Goal: Task Accomplishment & Management: Manage account settings

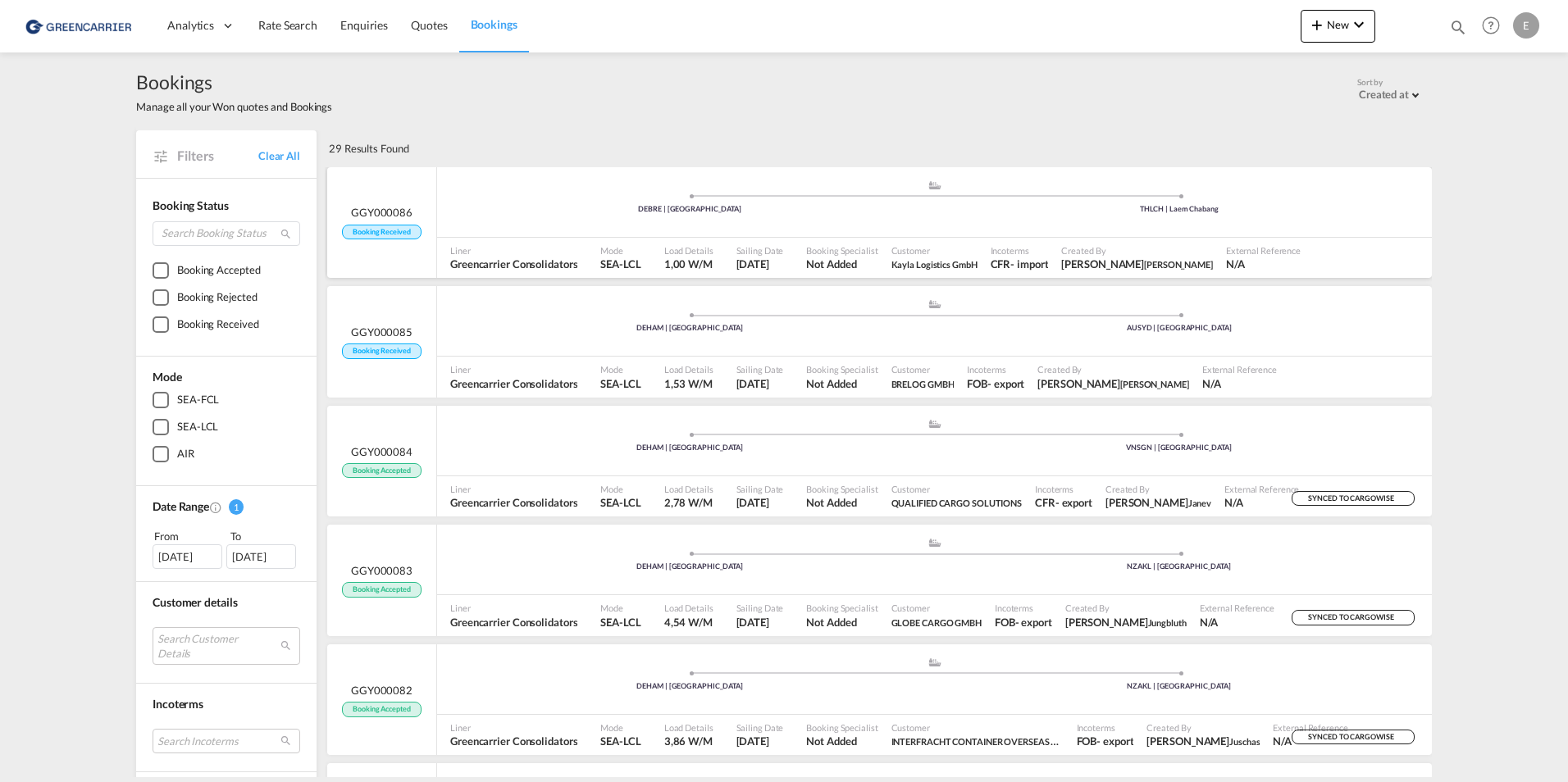
click at [396, 232] on span "Booking Received" at bounding box center [381, 232] width 79 height 15
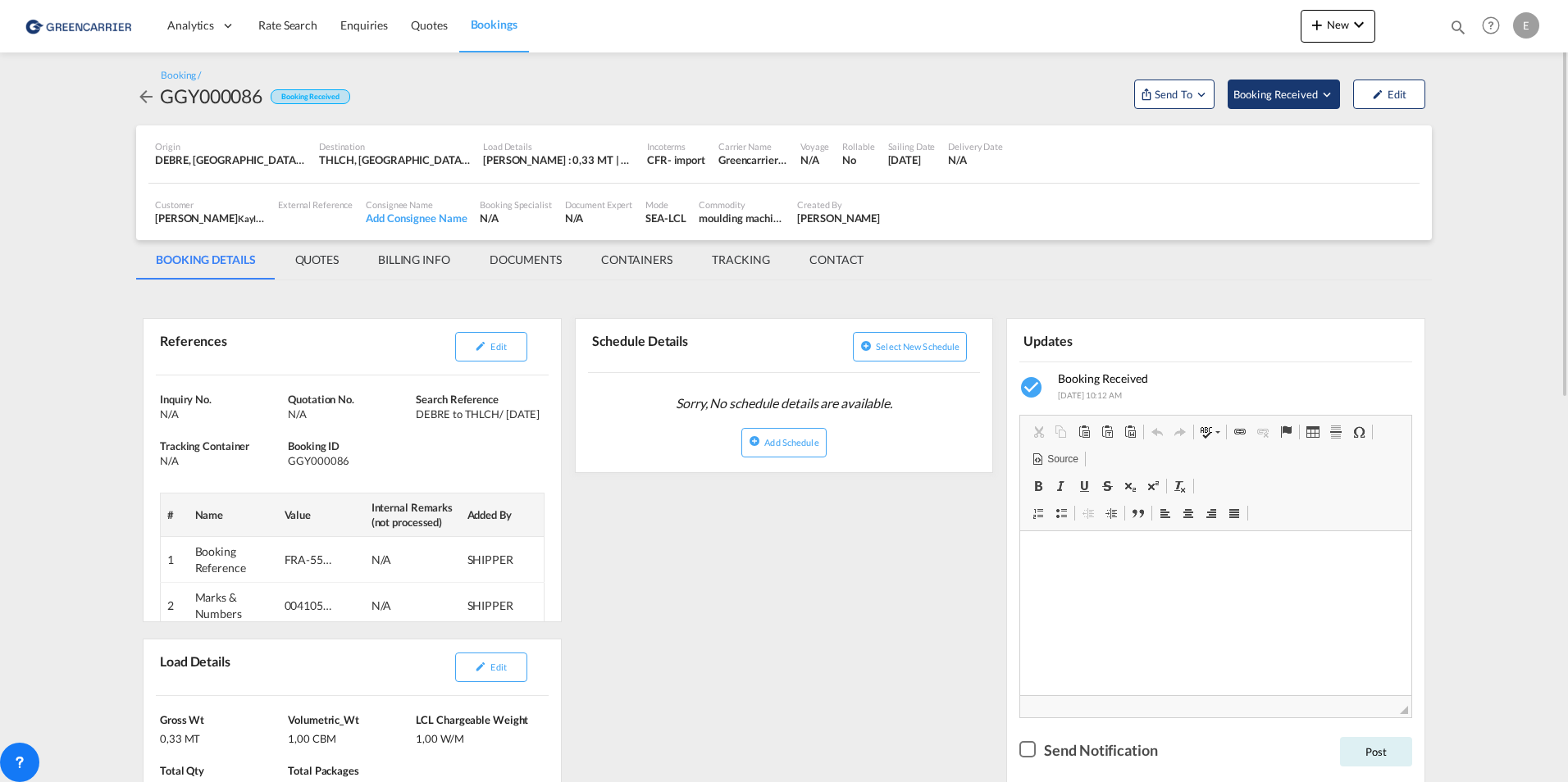
click at [781, 103] on button "Booking Received" at bounding box center [1284, 94] width 112 height 30
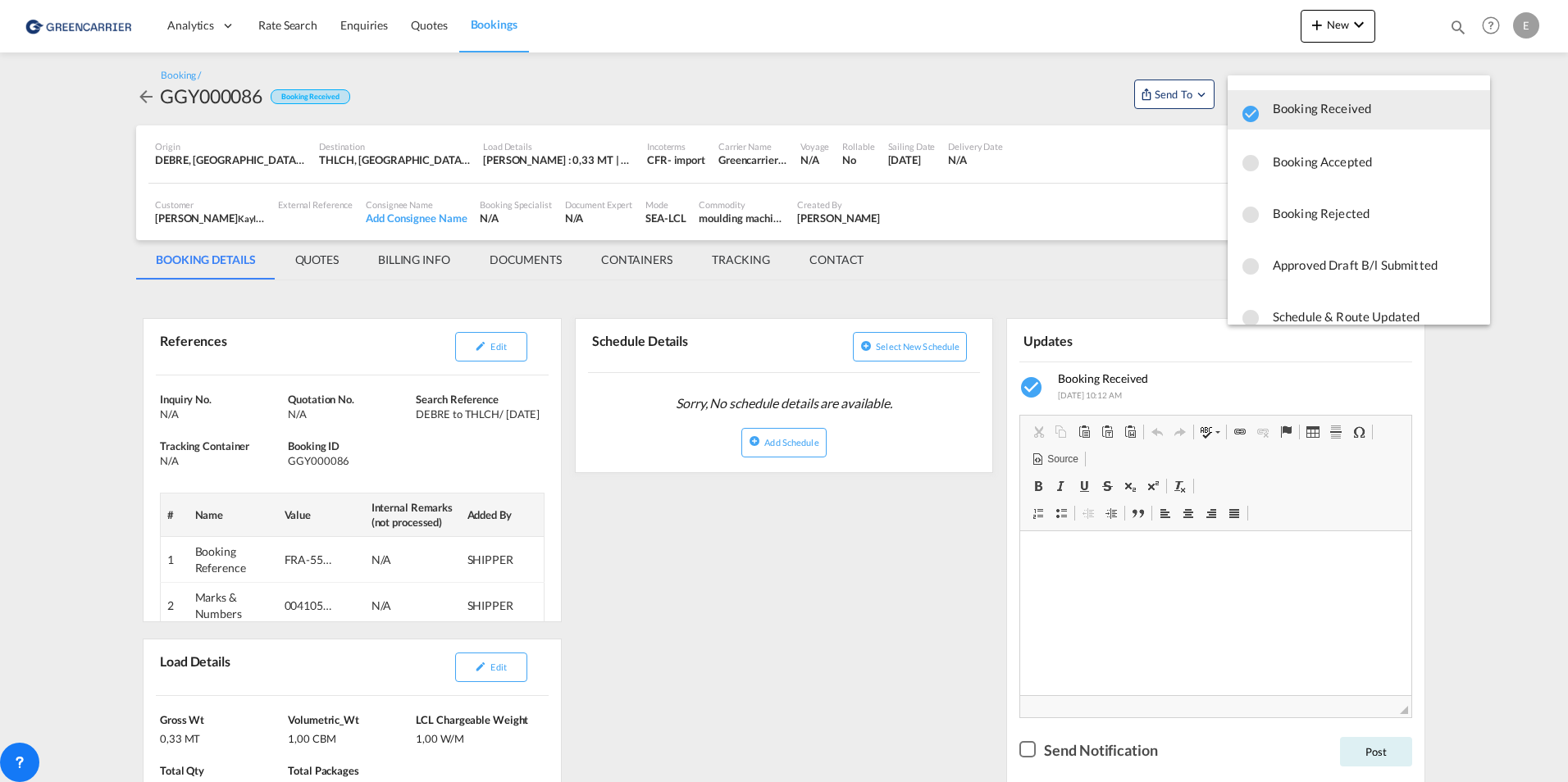
click at [781, 152] on md-backdrop at bounding box center [784, 391] width 1568 height 782
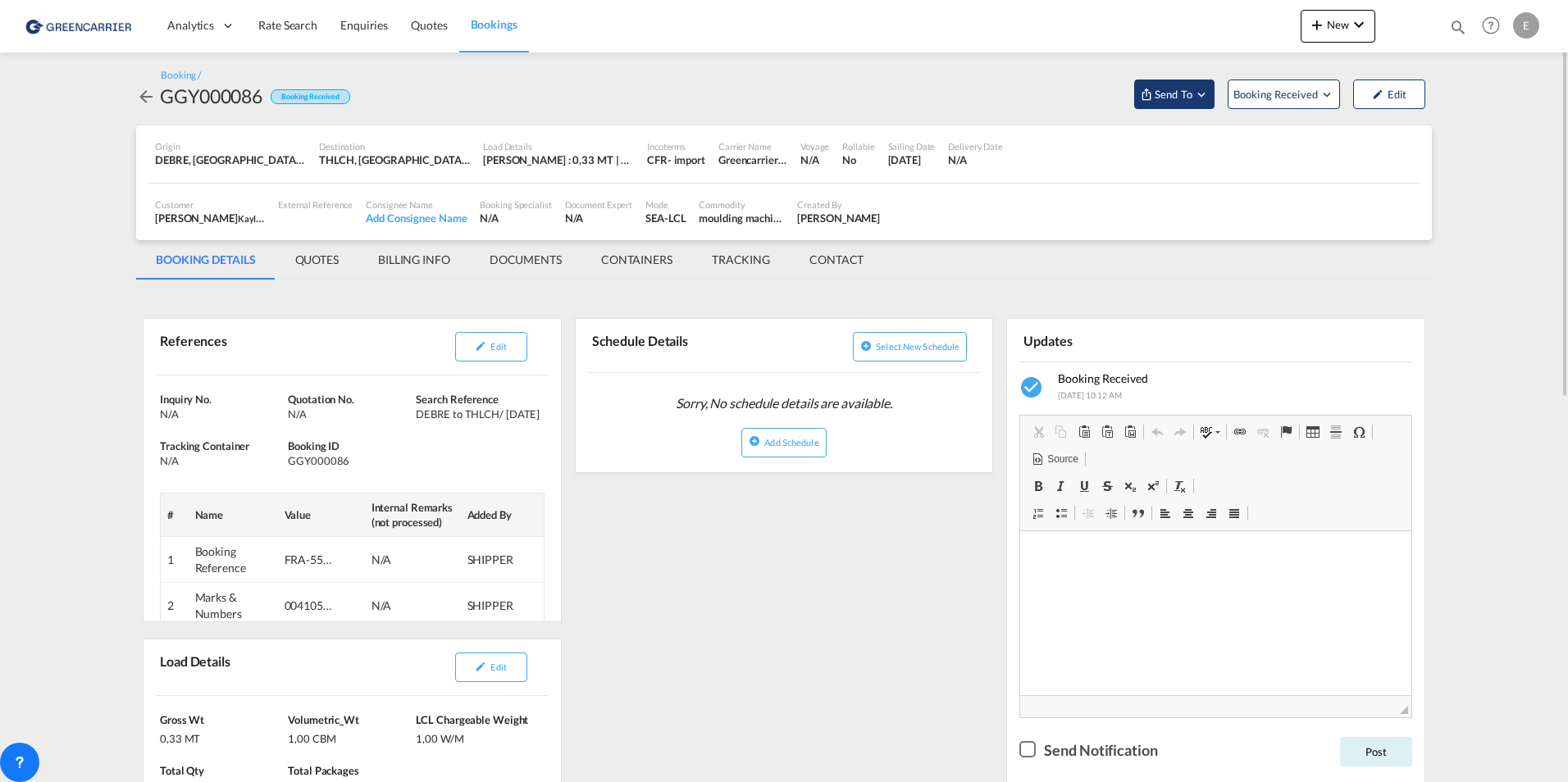
click at [781, 95] on button "Send To" at bounding box center [1175, 94] width 80 height 30
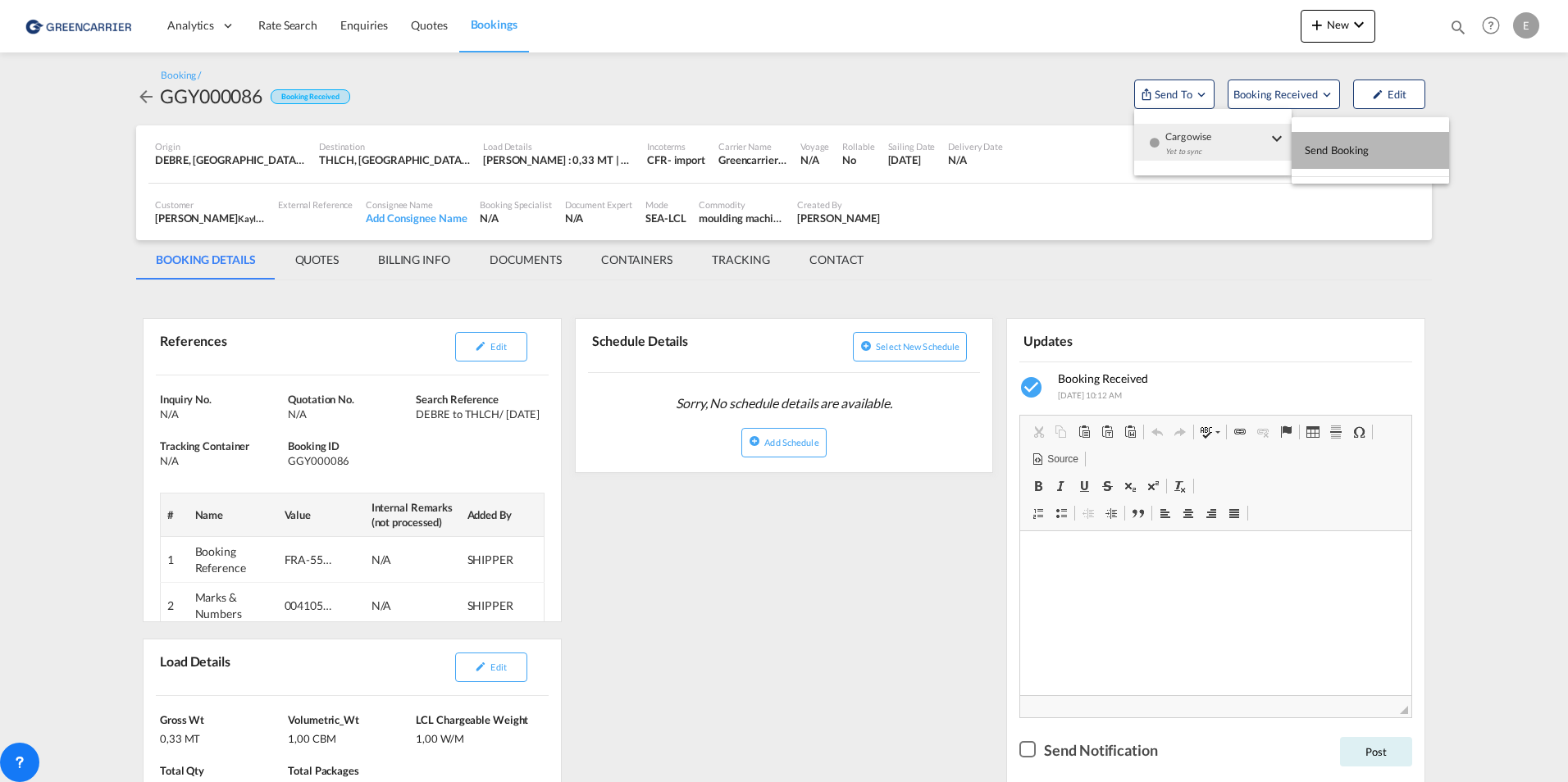
click at [781, 139] on span "Send Booking" at bounding box center [1337, 150] width 65 height 27
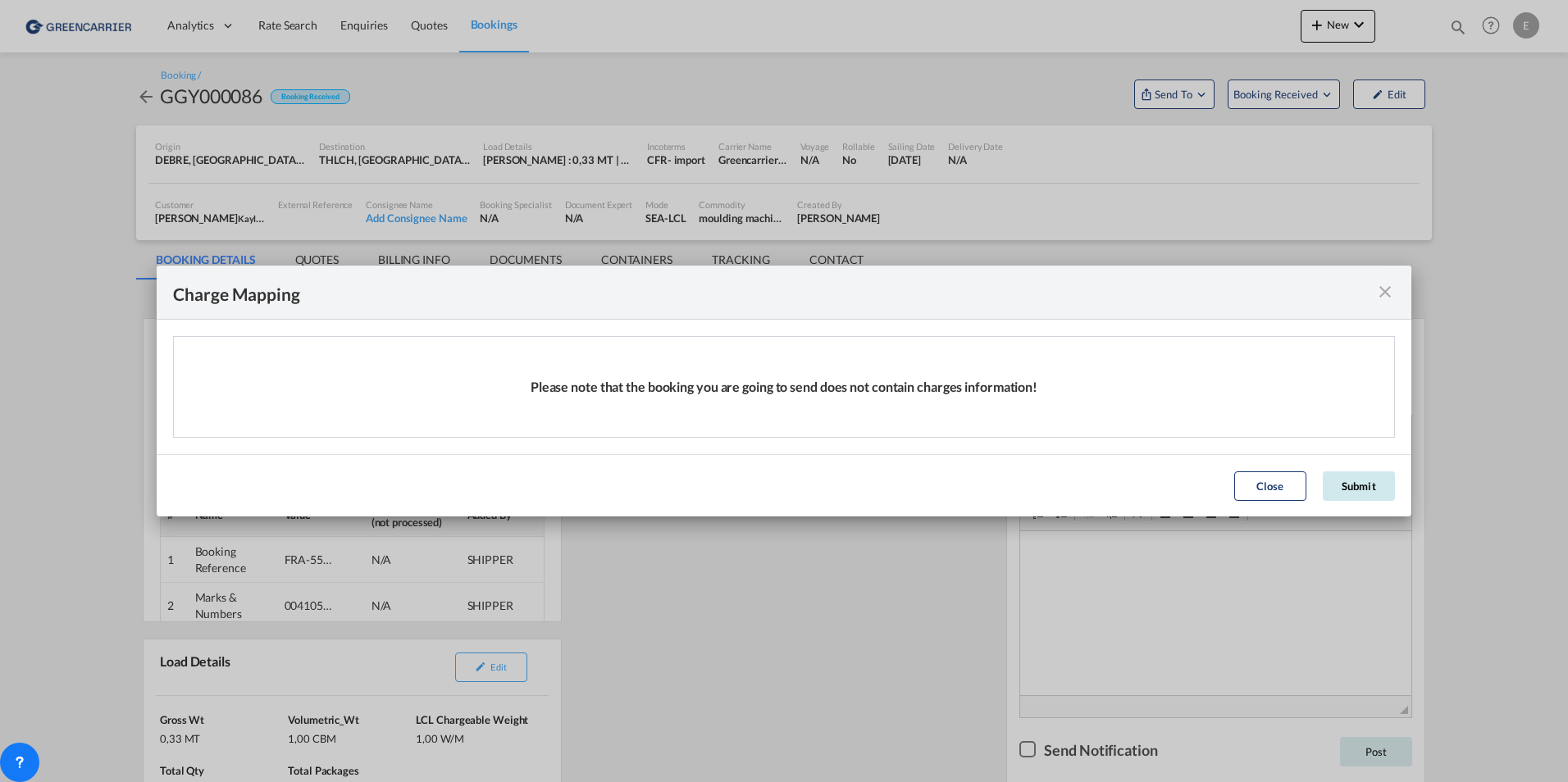
click at [781, 431] on button "Submit" at bounding box center [1359, 486] width 72 height 30
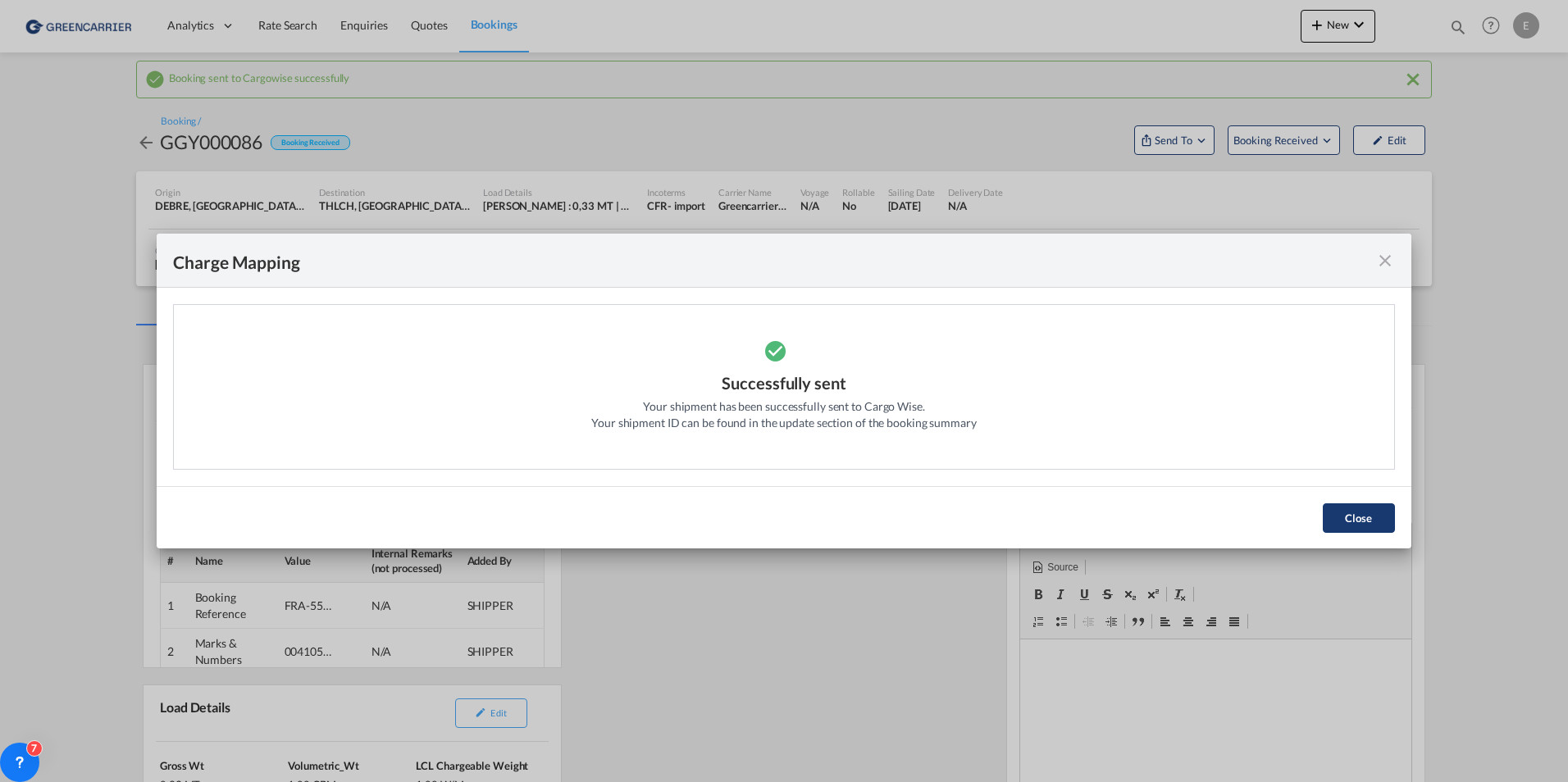
click at [781, 431] on button "Close" at bounding box center [1359, 518] width 72 height 30
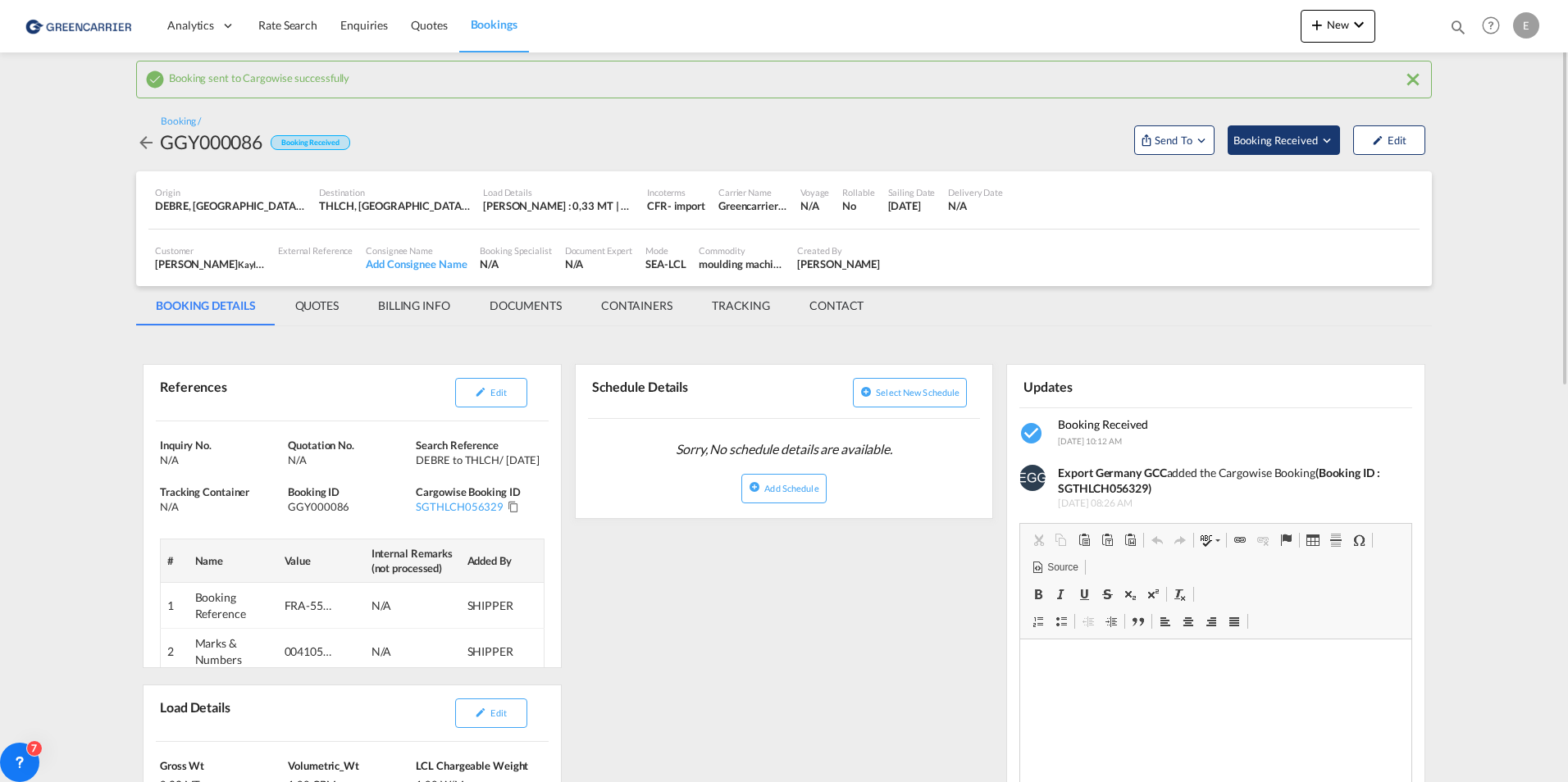
click at [781, 133] on button "Booking Received" at bounding box center [1284, 140] width 112 height 30
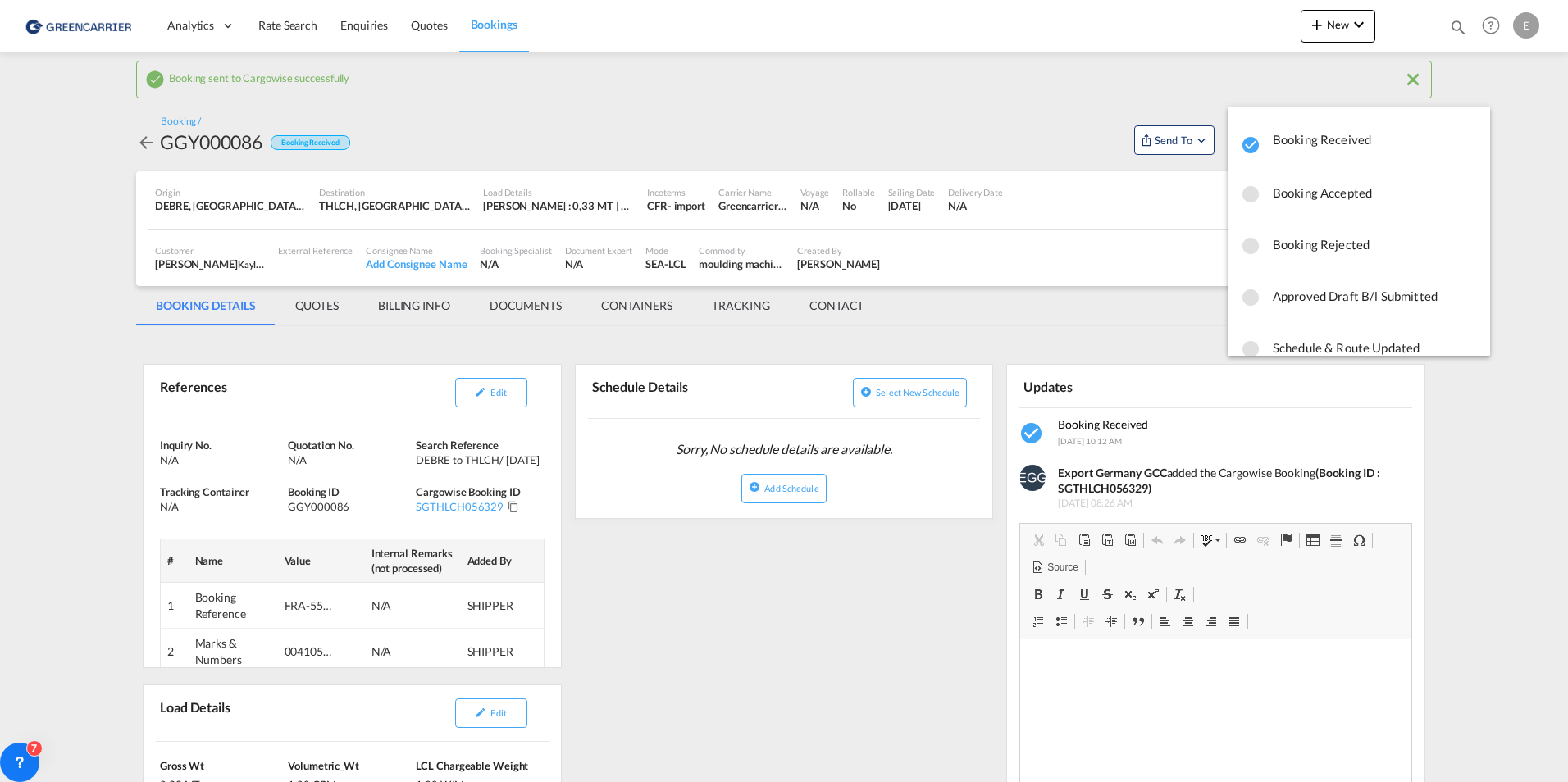
click at [781, 196] on span "Booking Accepted" at bounding box center [1375, 192] width 204 height 30
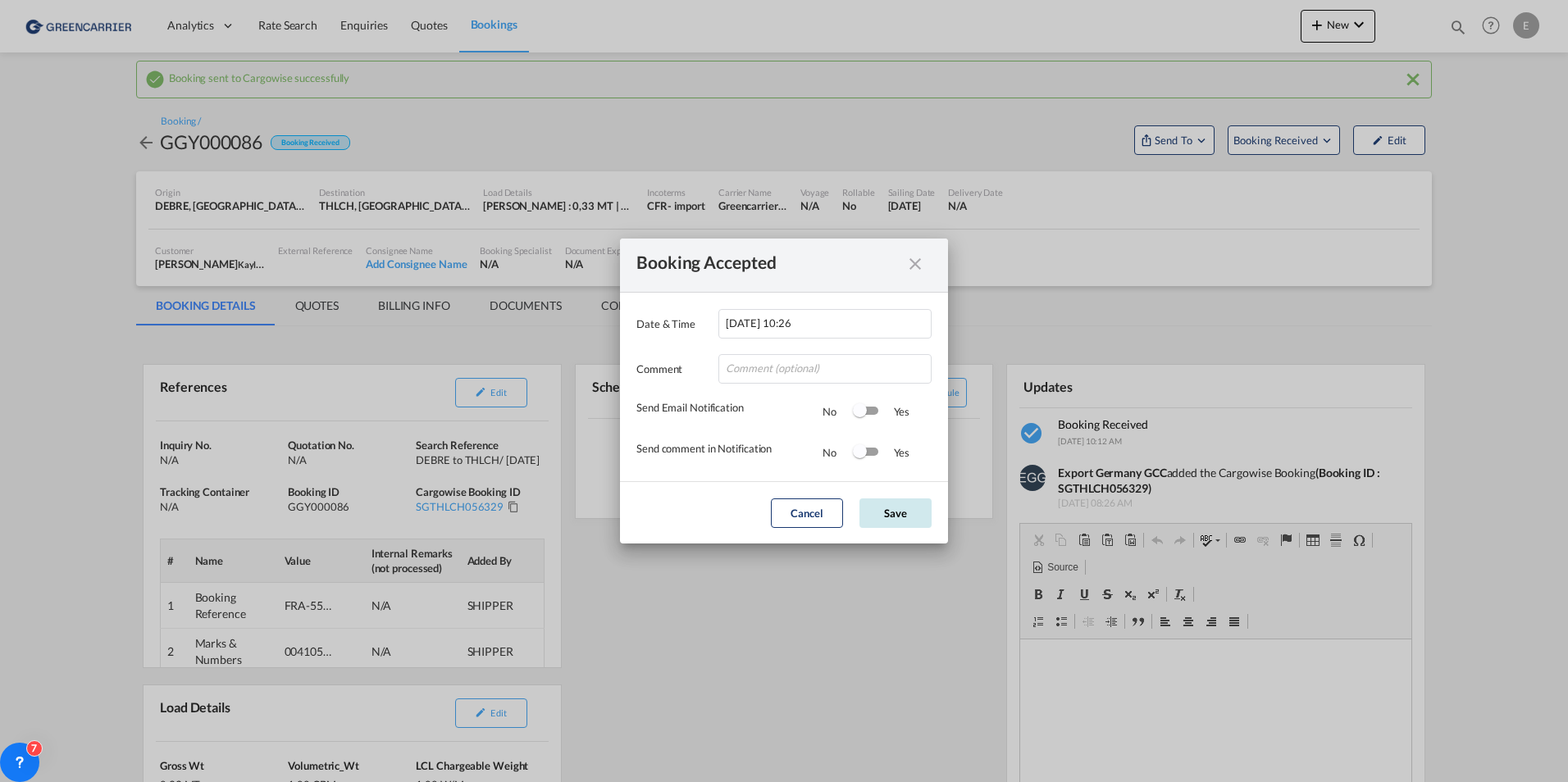
click at [781, 431] on button "Save" at bounding box center [895, 512] width 72 height 30
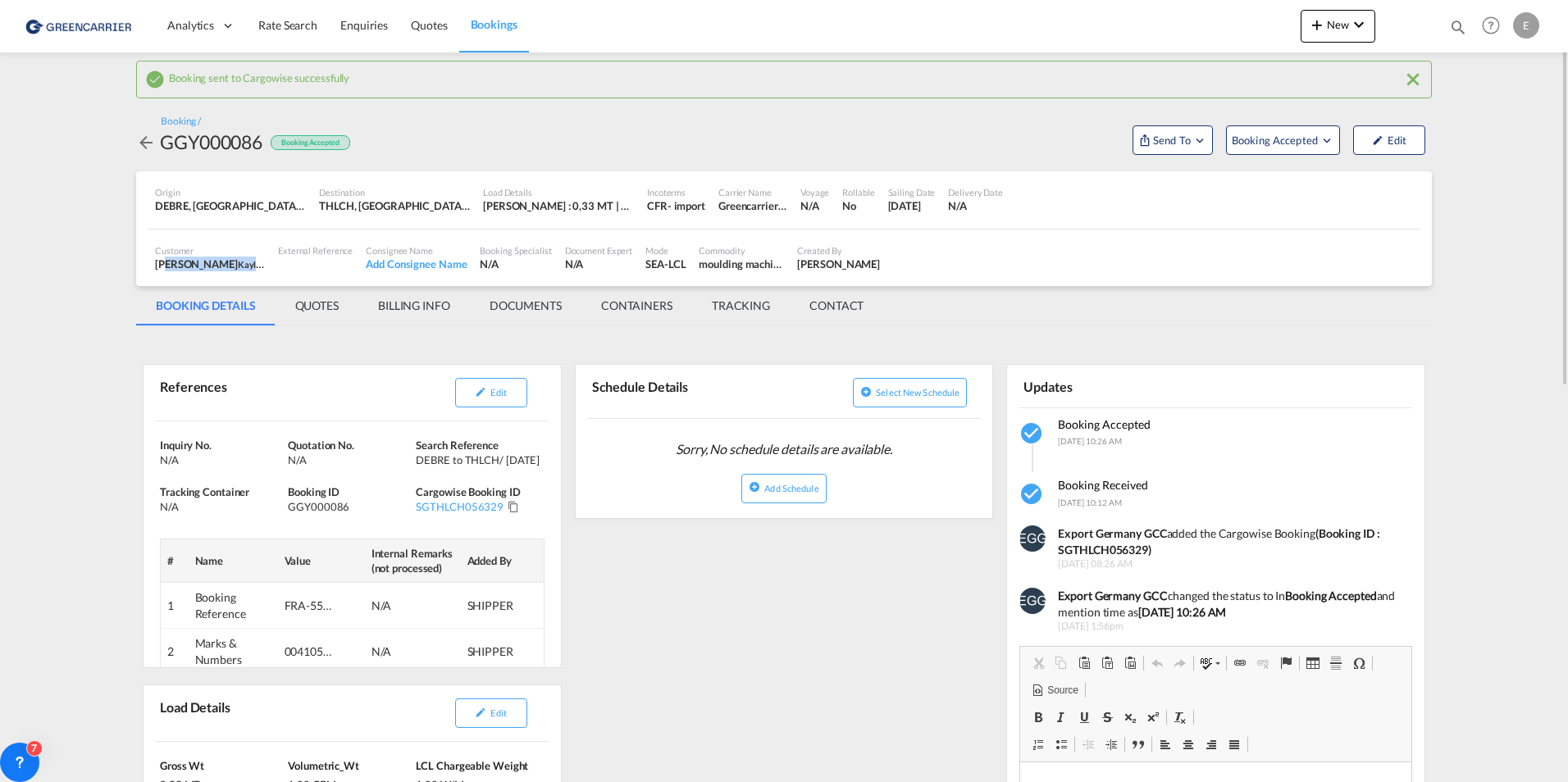
drag, startPoint x: 161, startPoint y: 268, endPoint x: 272, endPoint y: 266, distance: 111.0
click at [272, 266] on div "Customer [PERSON_NAME] Logistics GmbH , +-1 more External Reference Consignee N…" at bounding box center [784, 258] width 1271 height 41
drag, startPoint x: 870, startPoint y: 266, endPoint x: 791, endPoint y: 268, distance: 79.0
click at [781, 268] on div "Created By [PERSON_NAME]" at bounding box center [838, 258] width 96 height 41
copy div "[PERSON_NAME]"
